Goal: Obtain resource: Download file/media

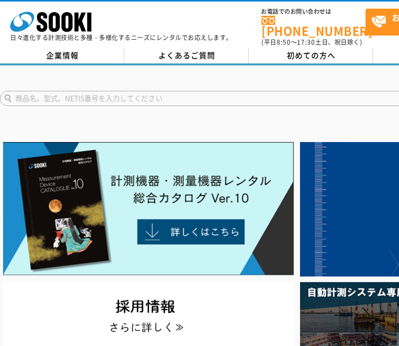
click at [66, 96] on input "text" at bounding box center [232, 98] width 464 height 15
paste input "SRDL"
type input "SRDL"
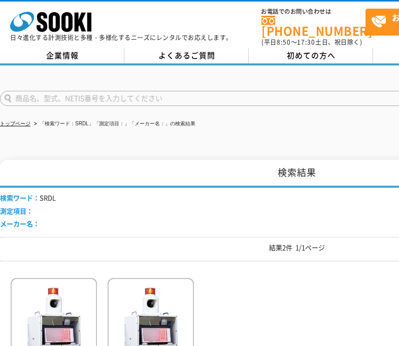
click at [220, 262] on div "検索ワード： SRDL 測定項目： メーカー名： 結果2件 1/1ページ 速度監視警報機 SRDL-3PS-B2 ダイナテック/速度" at bounding box center [297, 312] width 594 height 248
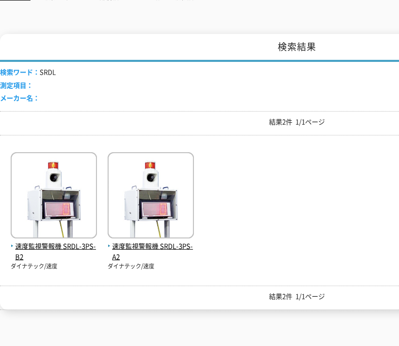
scroll to position [146, 0]
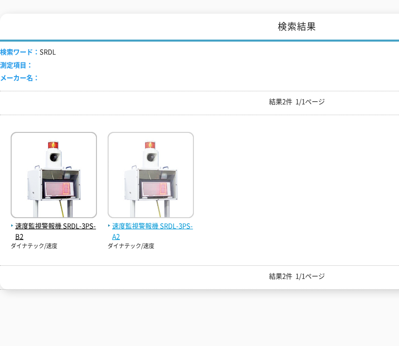
click at [165, 221] on span "速度監視警報機 SRDL-3PS-A2" at bounding box center [151, 231] width 86 height 21
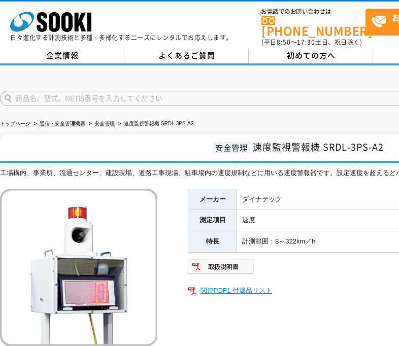
click at [203, 289] on link "関連PDF1 付属品リスト" at bounding box center [391, 290] width 406 height 13
